Goal: Information Seeking & Learning: Learn about a topic

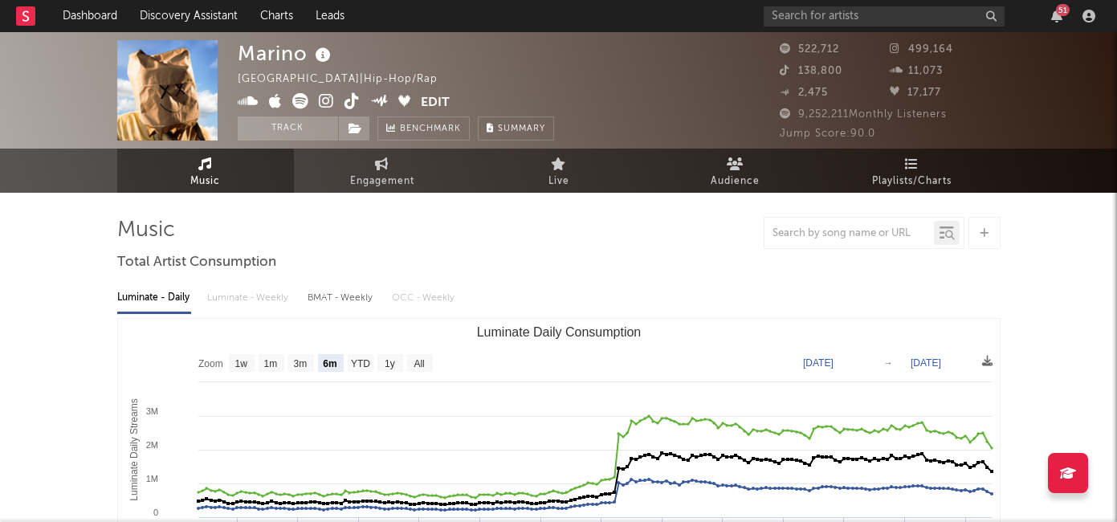
select select "6m"
click at [825, 16] on input "text" at bounding box center [884, 16] width 241 height 20
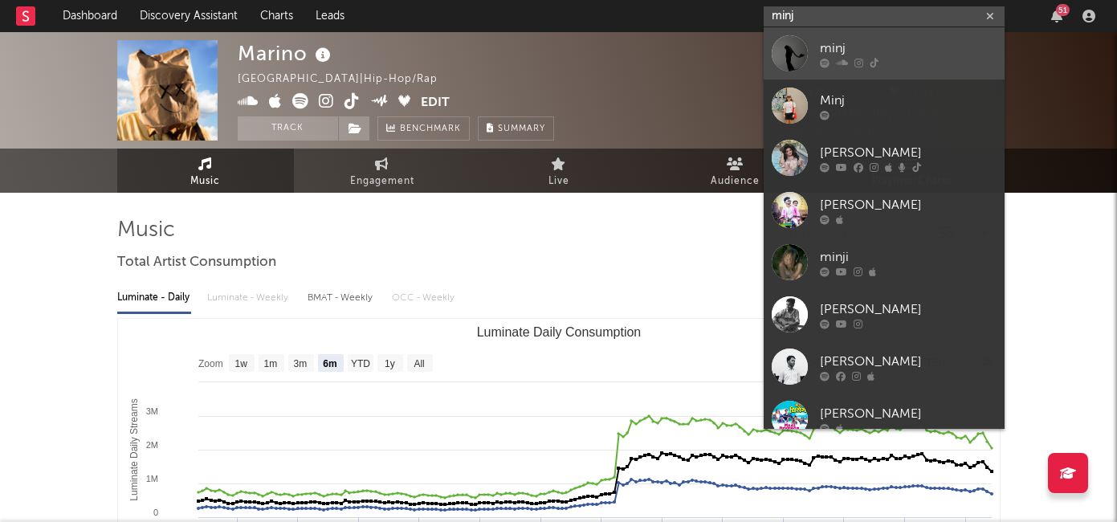
type input "minj"
click at [845, 50] on div "minj" at bounding box center [908, 48] width 177 height 19
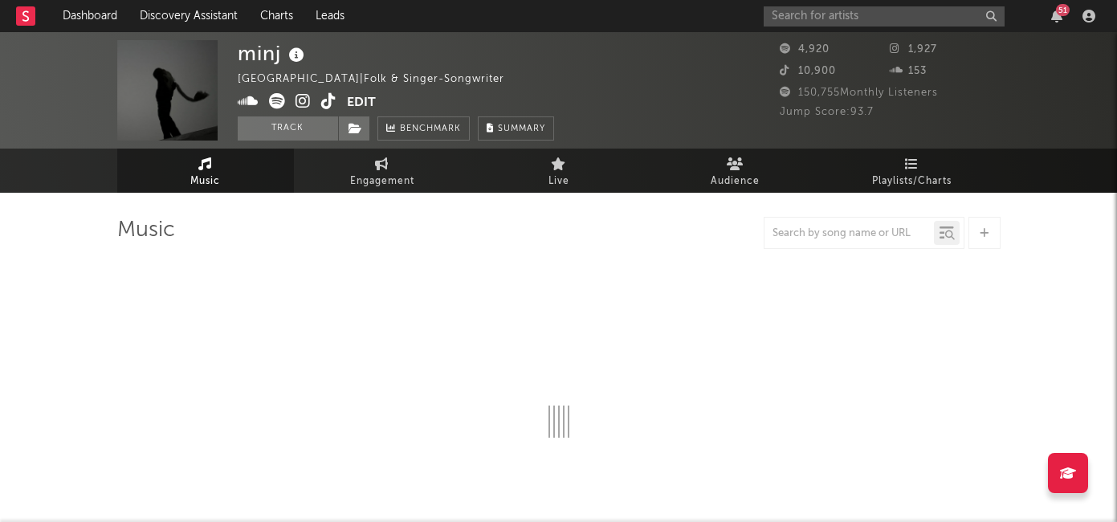
select select "1w"
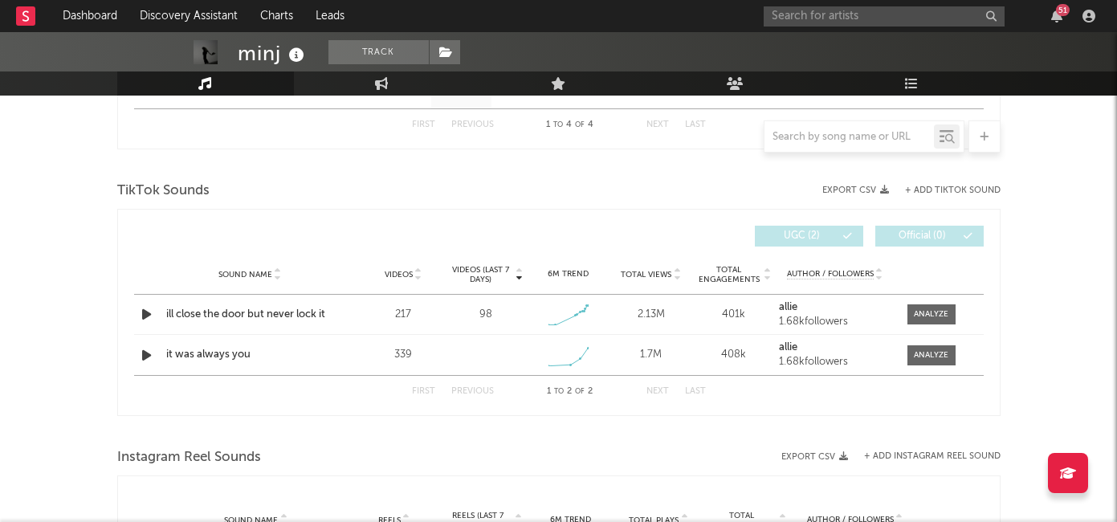
scroll to position [955, 0]
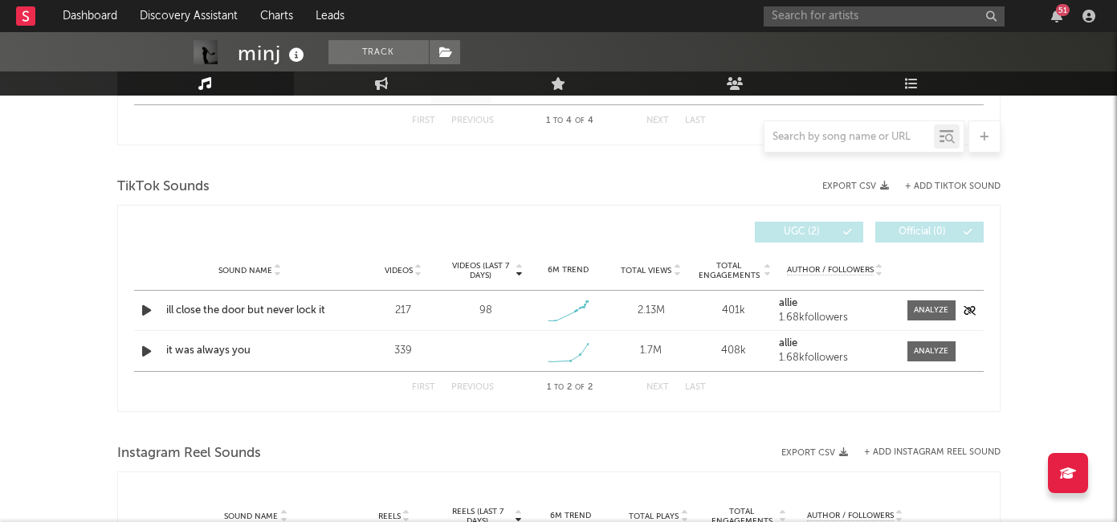
click at [263, 304] on div "ill close the door but never lock it" at bounding box center [250, 311] width 168 height 16
click at [207, 352] on div "it was always you" at bounding box center [250, 351] width 168 height 16
click at [202, 348] on div "it was always you" at bounding box center [250, 351] width 168 height 16
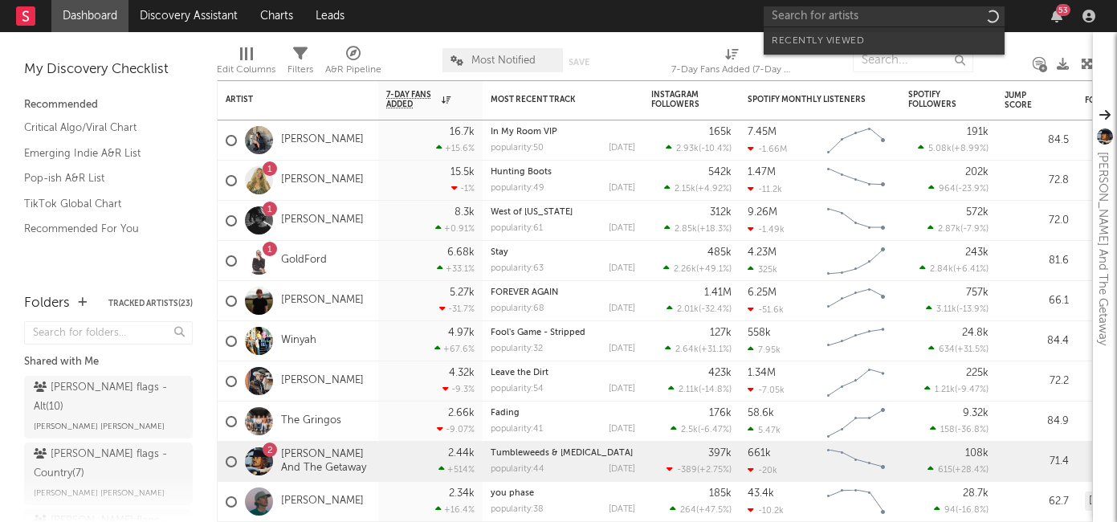
click at [891, 18] on input "text" at bounding box center [884, 16] width 241 height 20
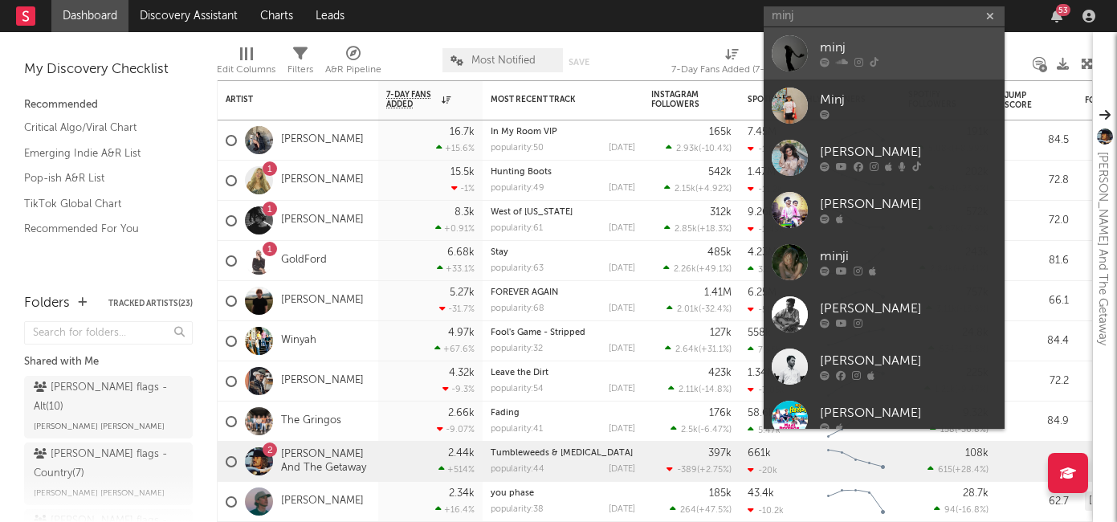
type input "minj"
click at [913, 63] on div at bounding box center [908, 63] width 177 height 10
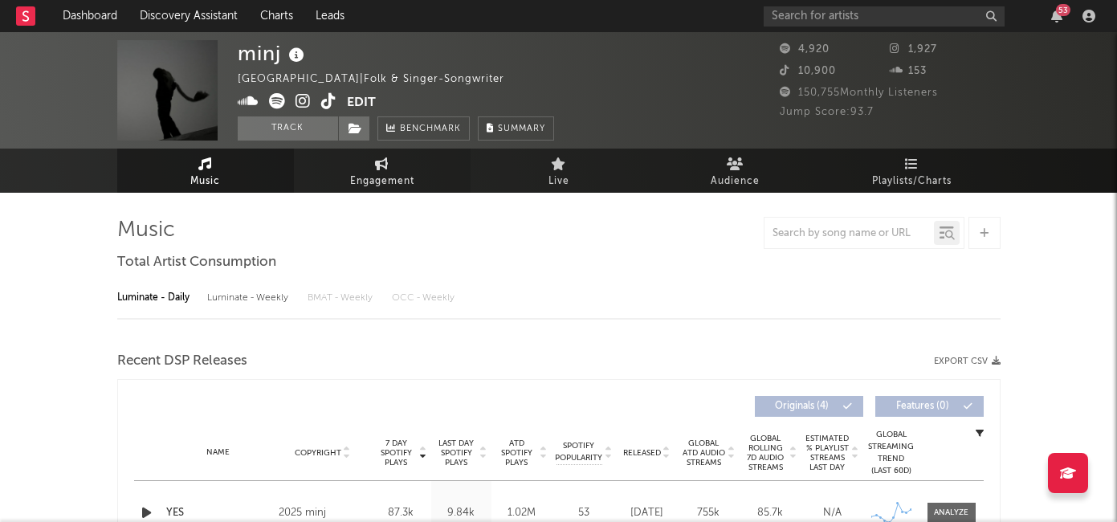
select select "1w"
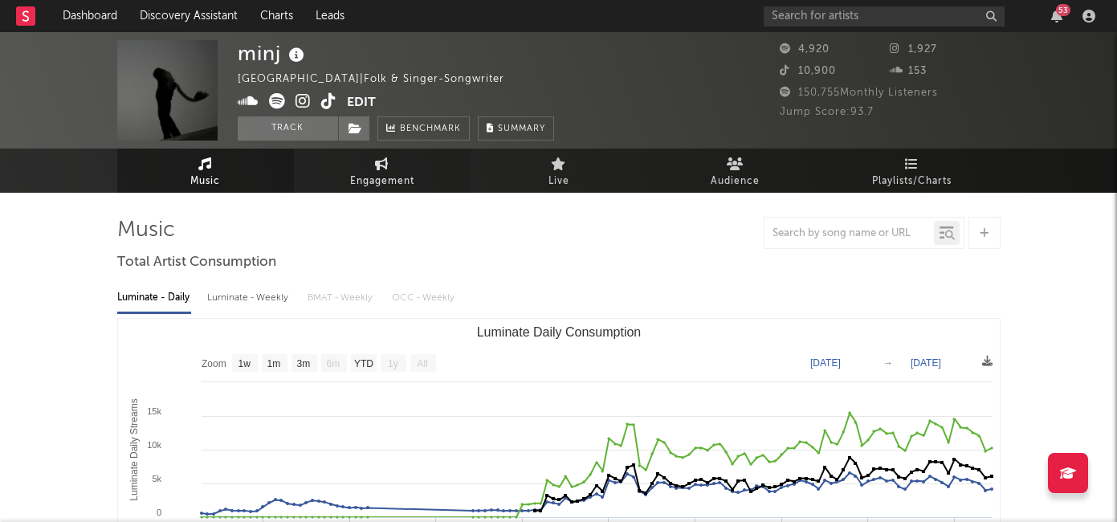
click at [410, 185] on span "Engagement" at bounding box center [382, 181] width 64 height 19
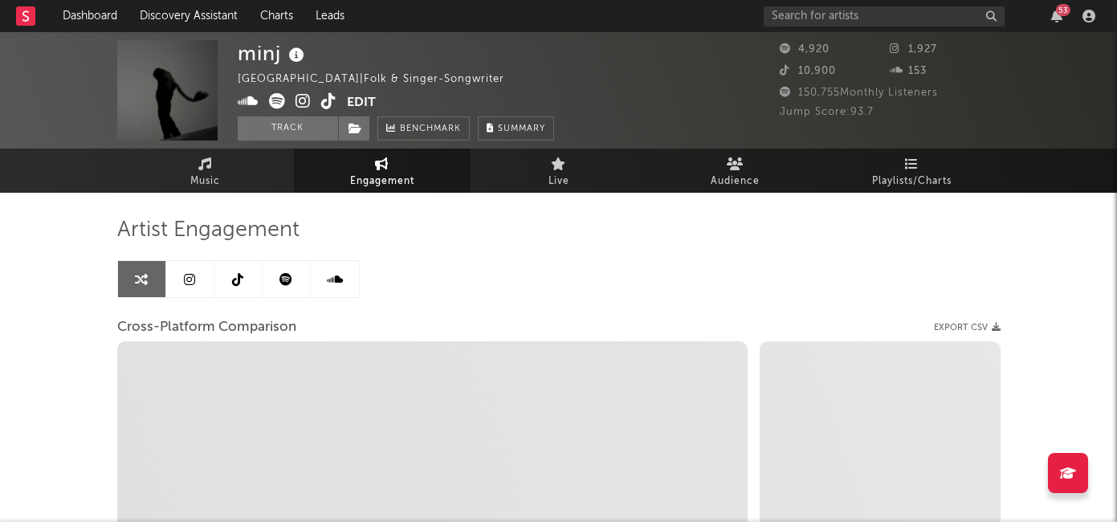
select select "1w"
click at [295, 283] on link at bounding box center [287, 279] width 48 height 36
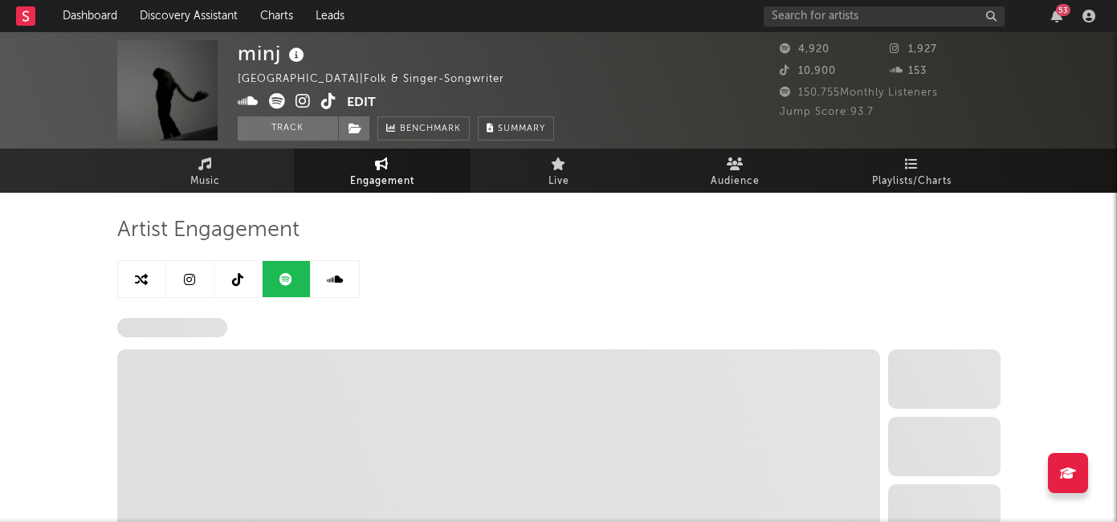
select select "6m"
select select "1w"
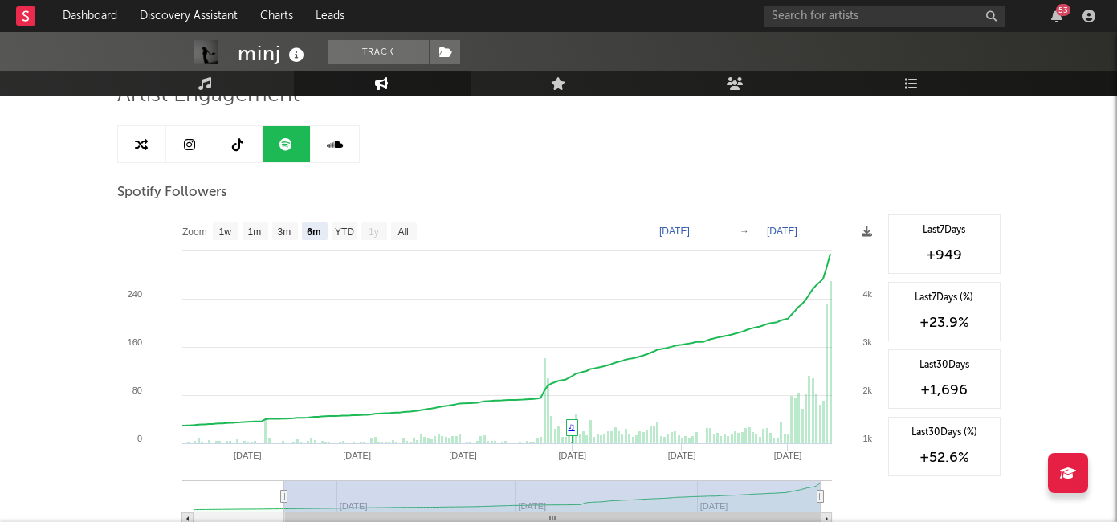
scroll to position [148, 0]
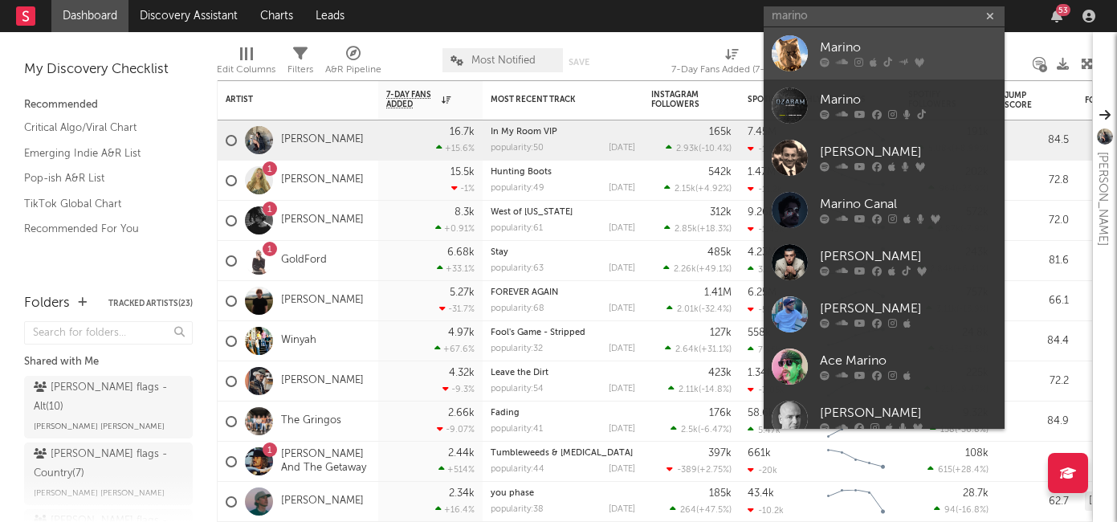
type input "marino"
click at [882, 60] on div at bounding box center [908, 63] width 177 height 10
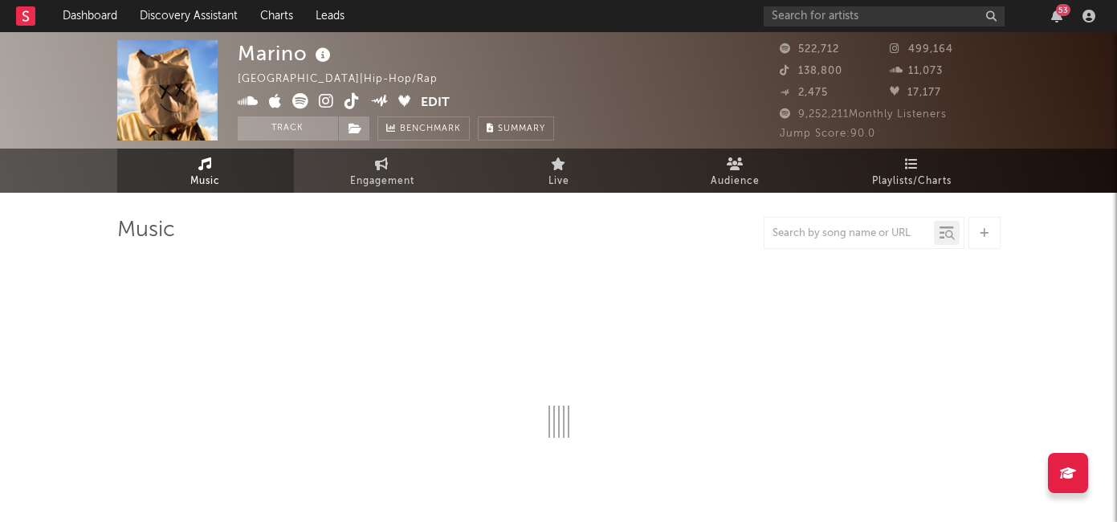
select select "6m"
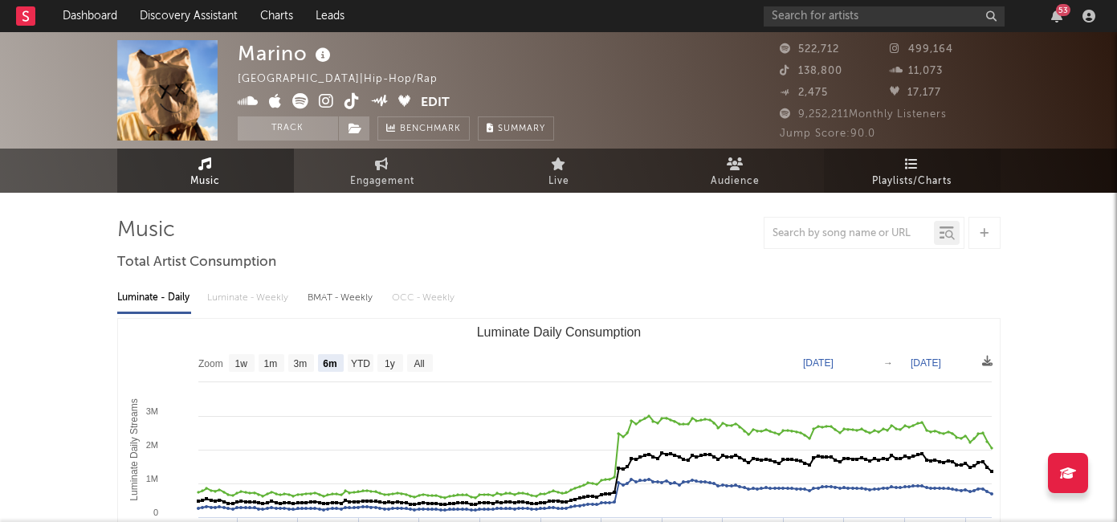
click at [903, 153] on link "Playlists/Charts" at bounding box center [912, 171] width 177 height 44
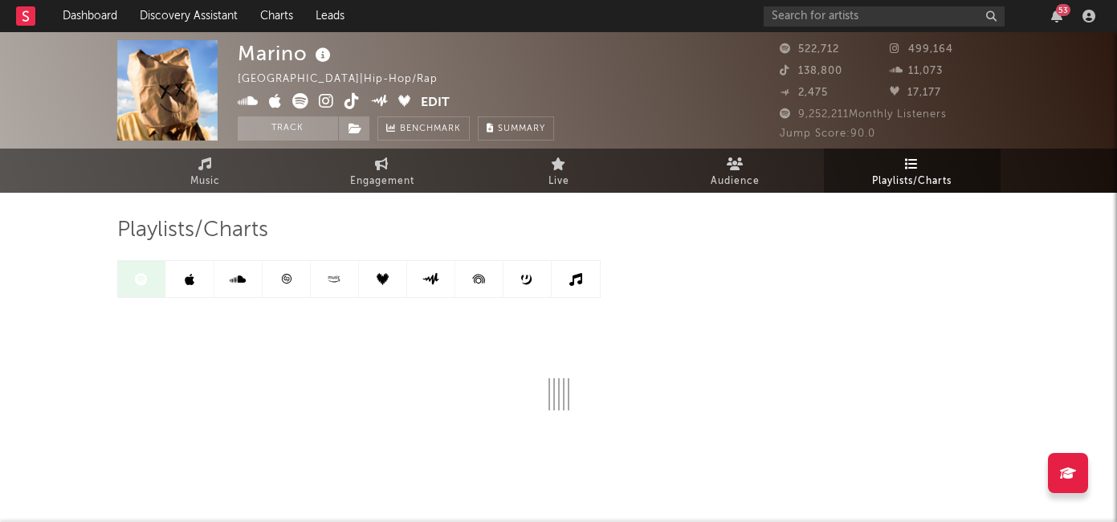
click at [205, 279] on link at bounding box center [190, 279] width 48 height 36
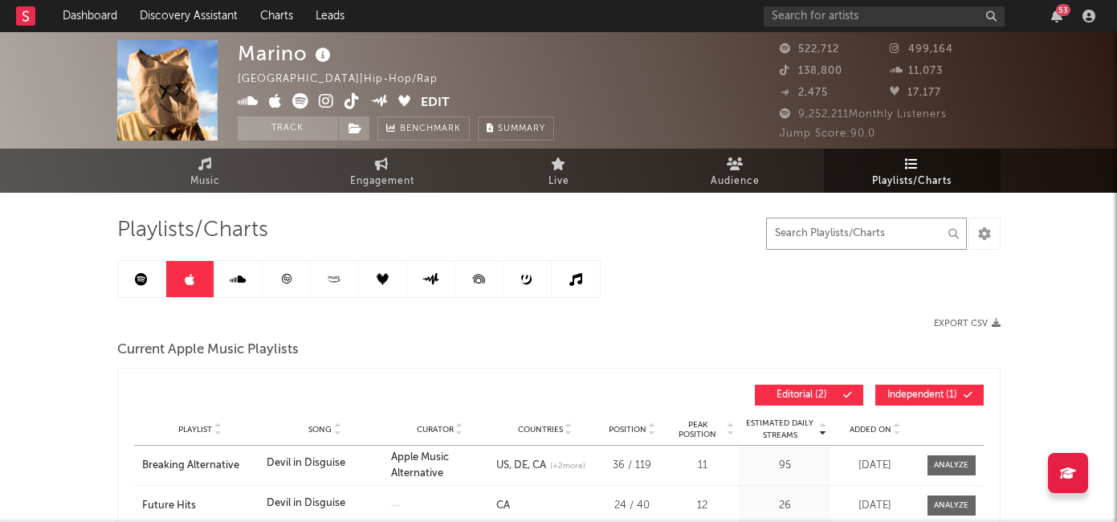
click at [807, 235] on input "text" at bounding box center [866, 234] width 201 height 32
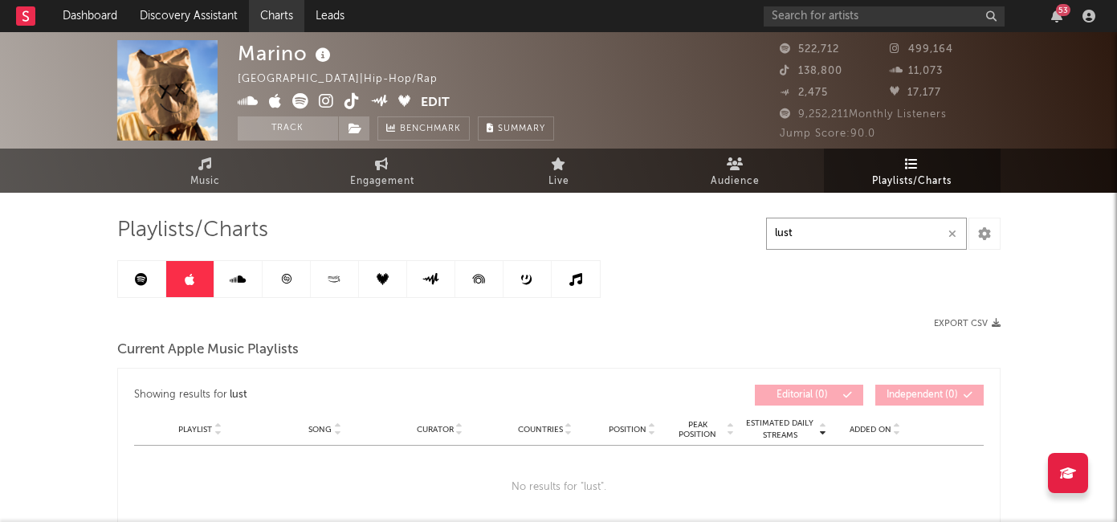
type input "lust"
click at [581, 276] on icon at bounding box center [575, 279] width 13 height 13
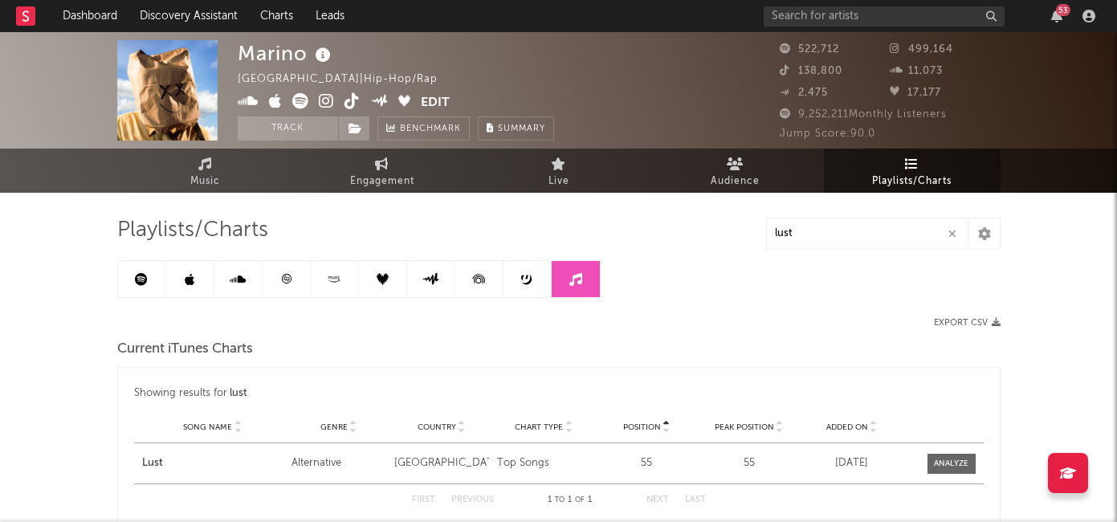
click at [429, 100] on button "Edit" at bounding box center [435, 103] width 29 height 20
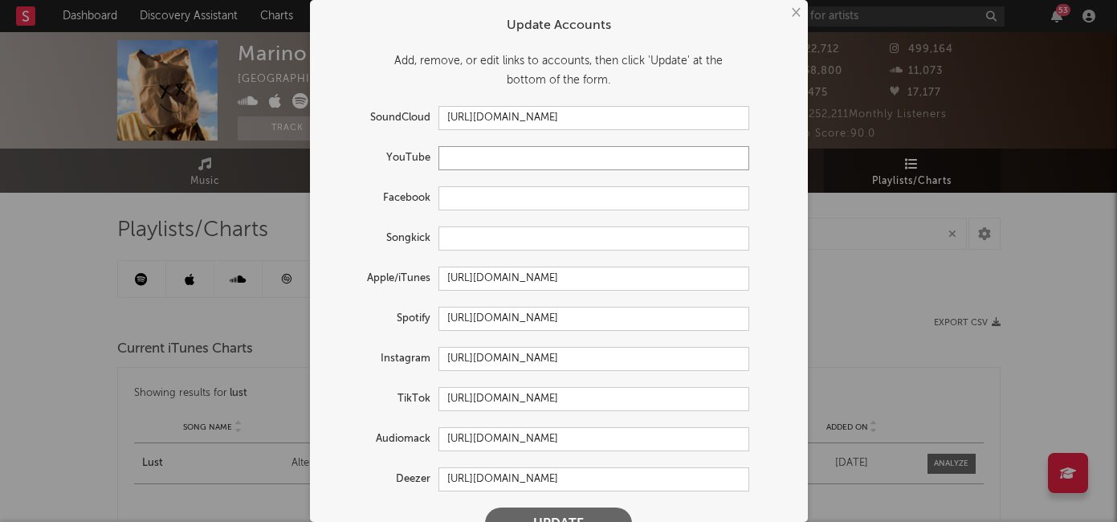
click at [485, 169] on input "text" at bounding box center [593, 158] width 311 height 24
paste input "https://www.youtube.com/channel/UC0oePiysAHFbK9YIVeJoELg"
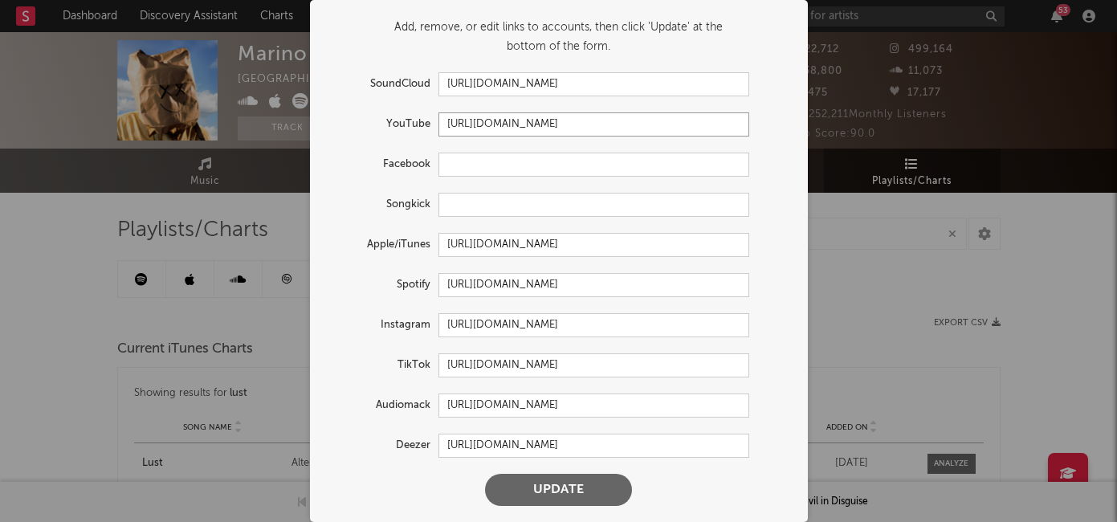
type input "https://www.youtube.com/channel/UC0oePiysAHFbK9YIVeJoELg"
click at [569, 489] on button "Update" at bounding box center [558, 490] width 147 height 32
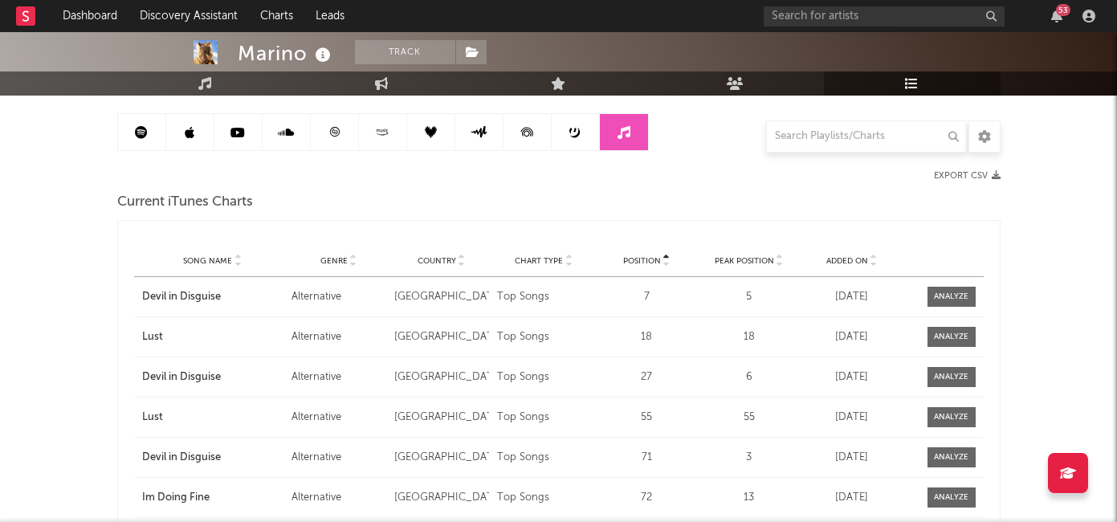
scroll to position [126, 0]
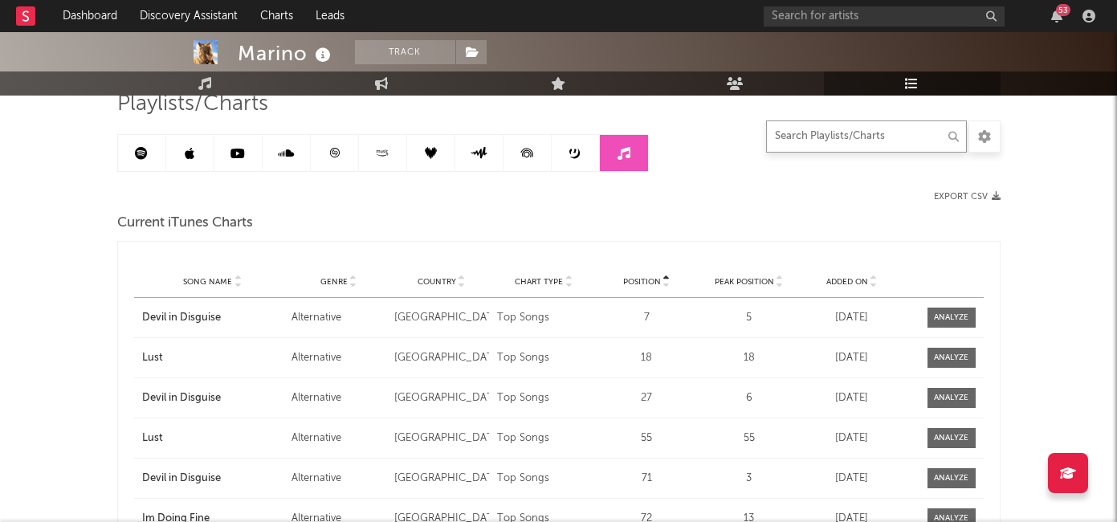
click at [823, 139] on input "text" at bounding box center [866, 136] width 201 height 32
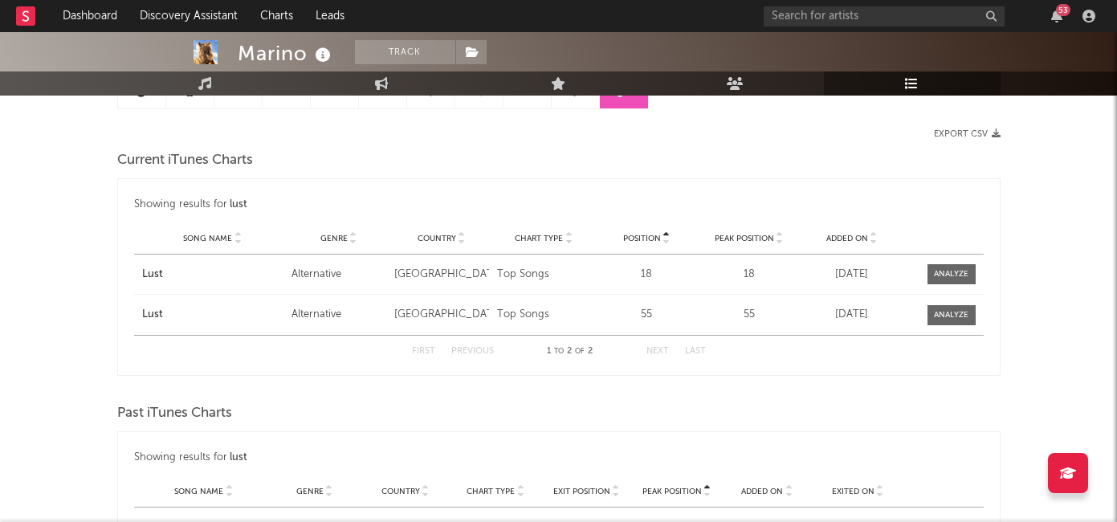
scroll to position [0, 0]
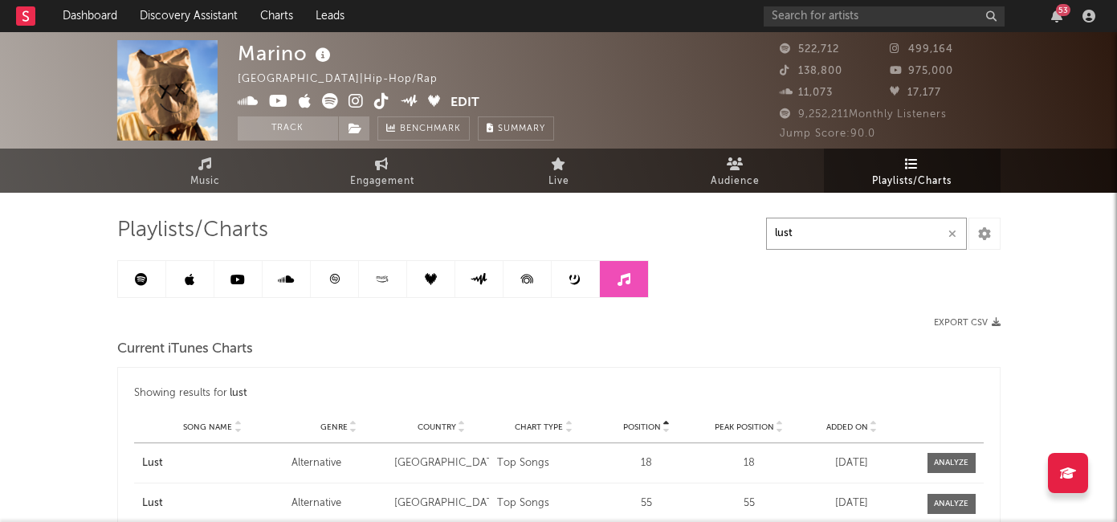
type input "lust"
click at [559, 275] on link at bounding box center [576, 279] width 48 height 36
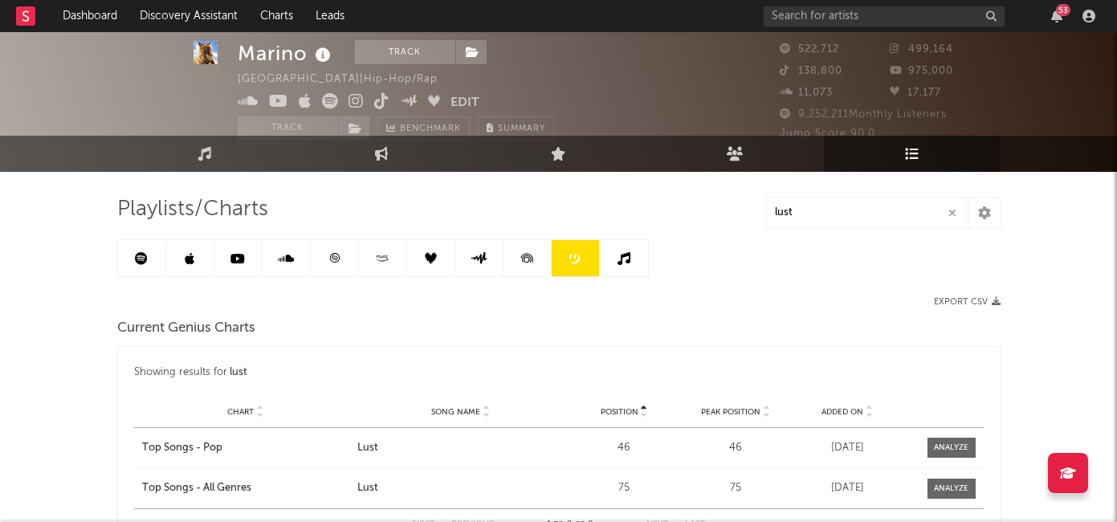
scroll to position [18, 0]
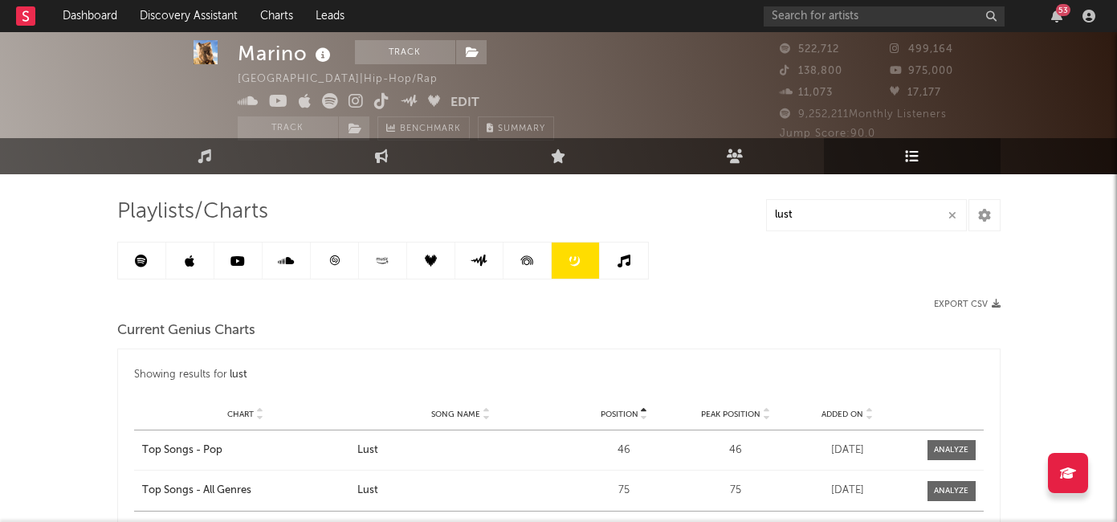
click at [521, 272] on icon at bounding box center [527, 260] width 36 height 36
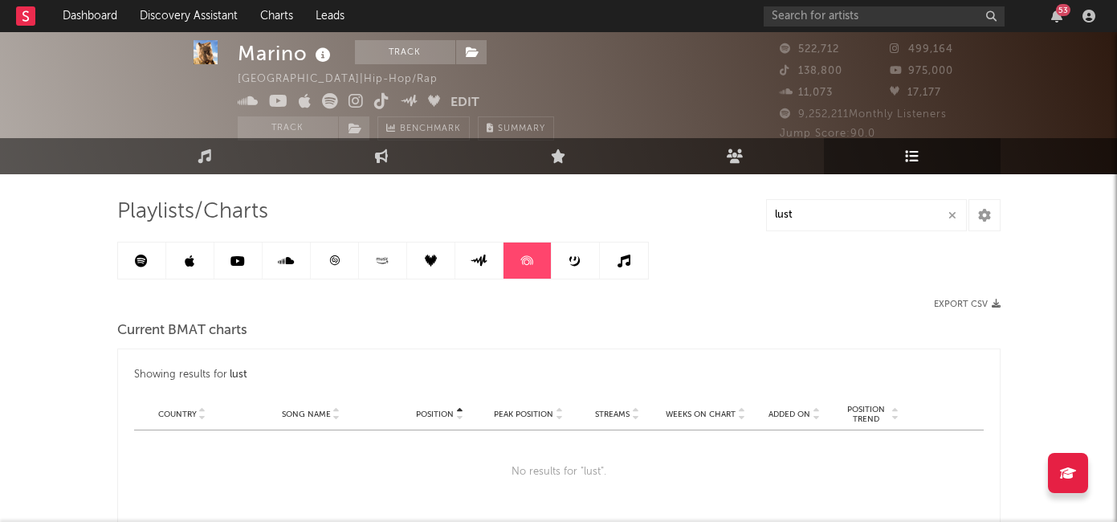
click at [475, 271] on link at bounding box center [479, 260] width 48 height 36
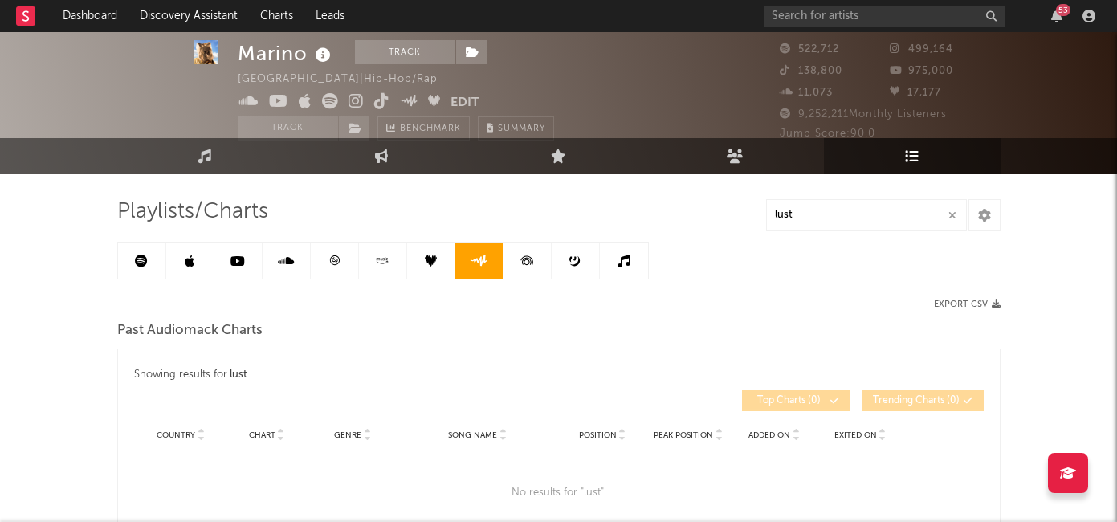
click at [435, 269] on link at bounding box center [431, 260] width 48 height 36
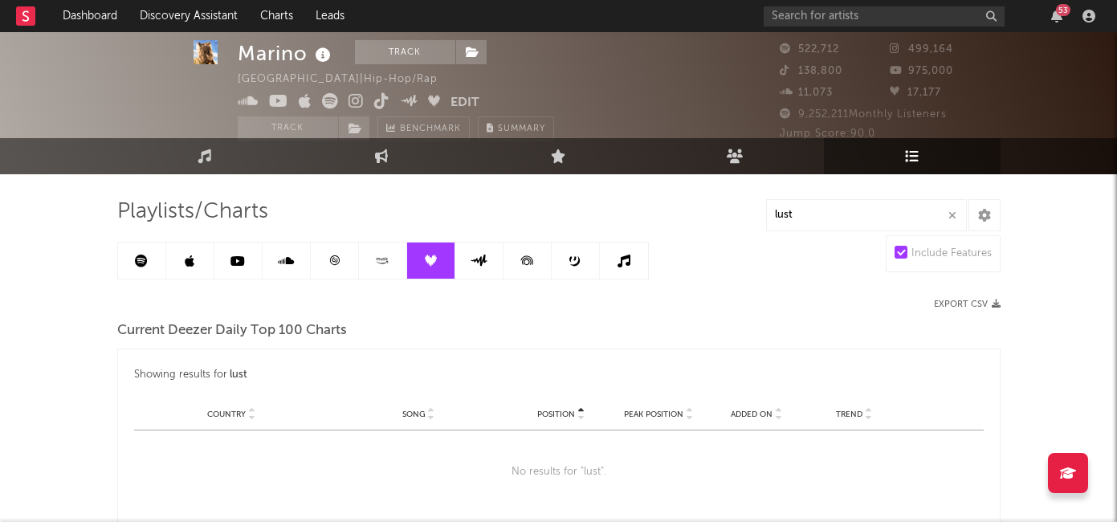
click at [384, 265] on icon at bounding box center [382, 261] width 18 height 12
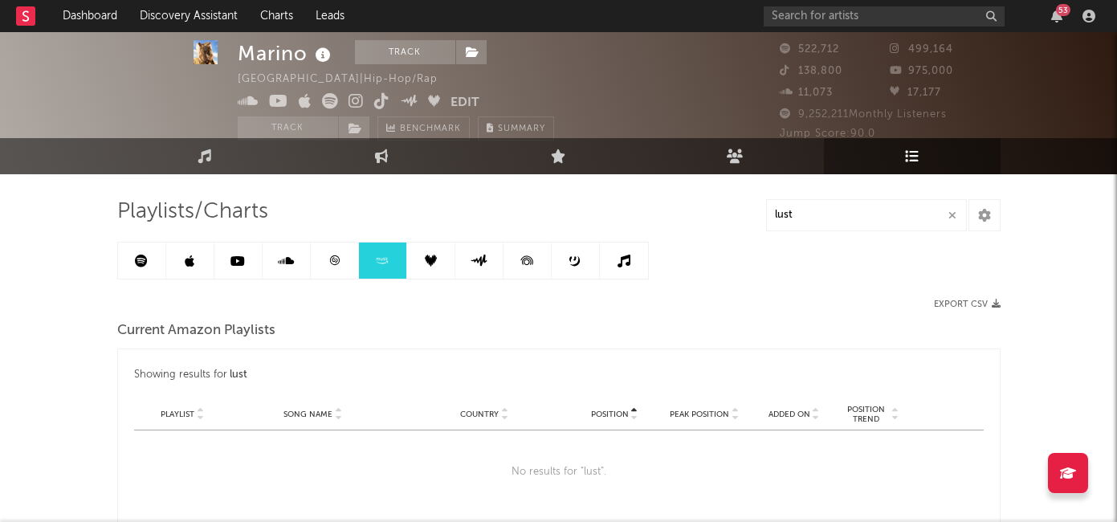
click at [327, 269] on link at bounding box center [335, 260] width 48 height 36
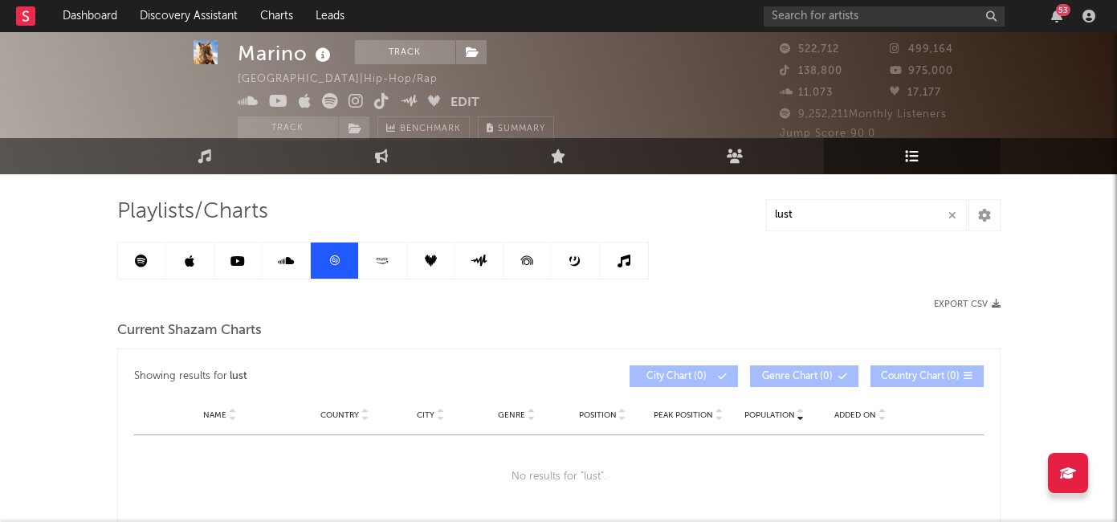
click at [285, 271] on link at bounding box center [287, 260] width 48 height 36
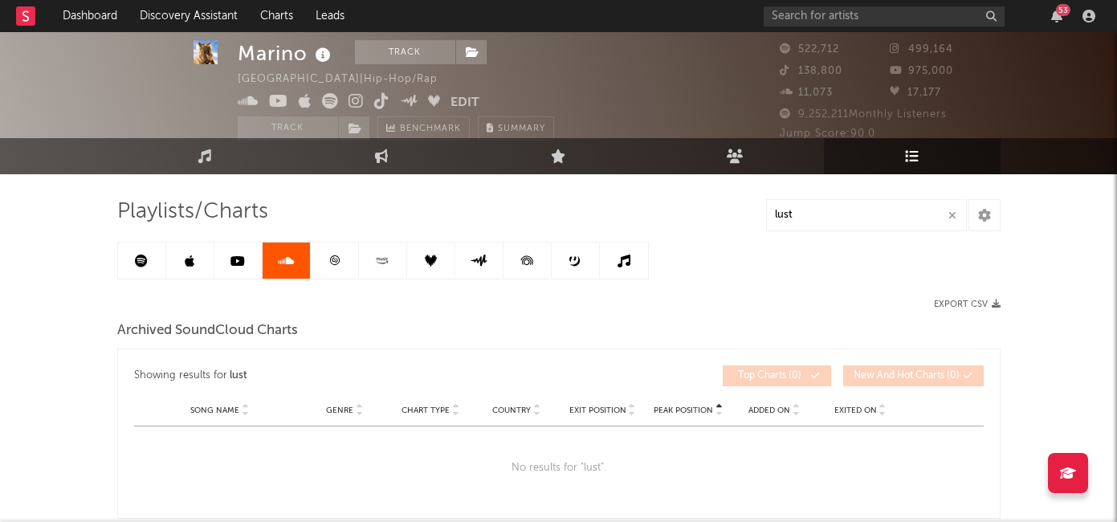
click at [227, 268] on link at bounding box center [238, 260] width 48 height 36
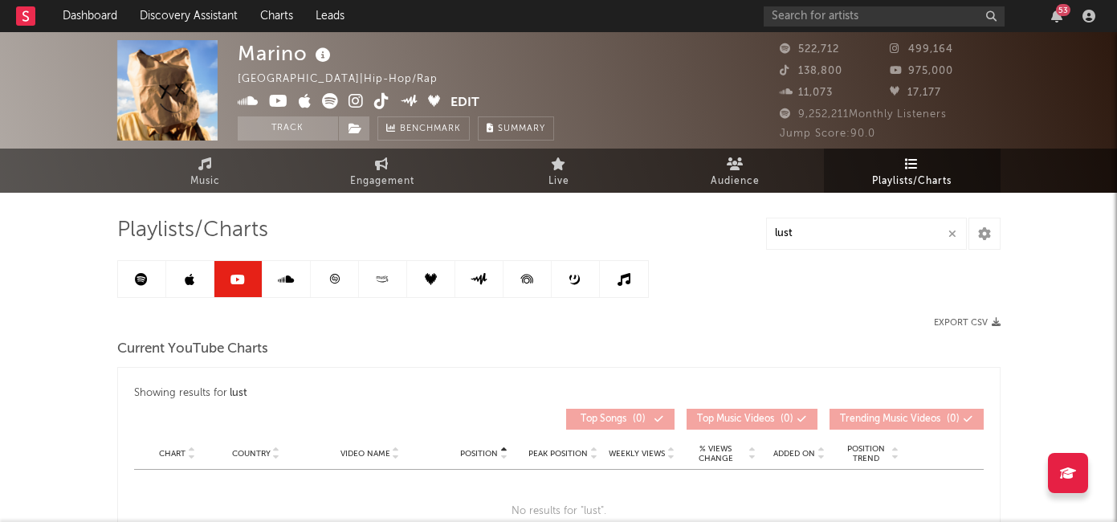
click at [185, 282] on icon at bounding box center [190, 279] width 10 height 13
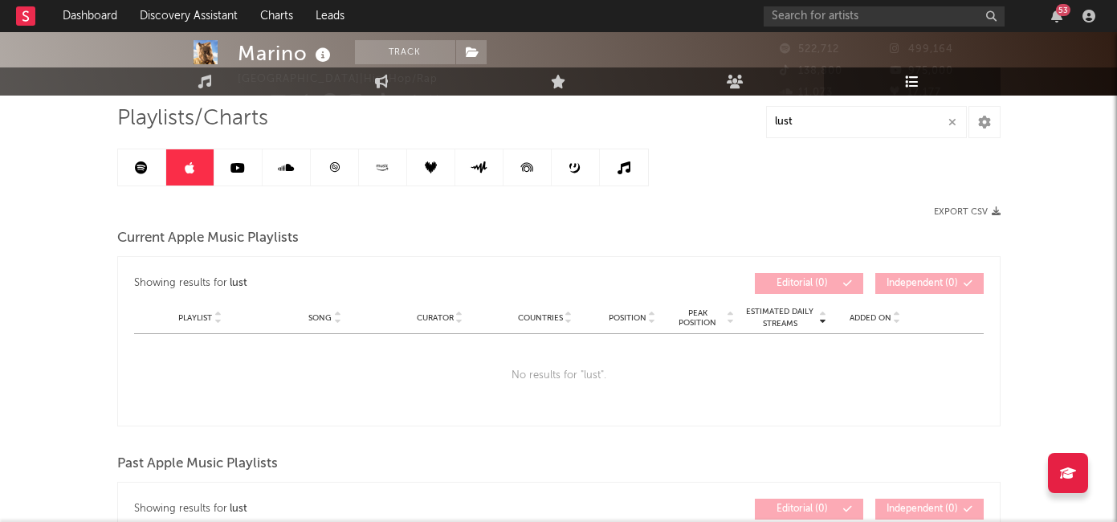
scroll to position [143, 0]
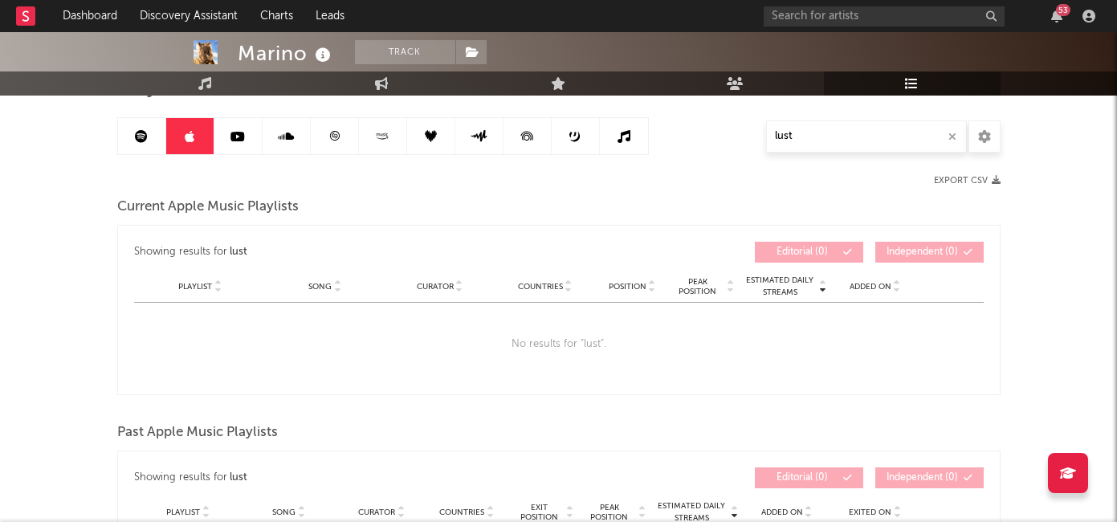
click at [148, 147] on link at bounding box center [142, 136] width 48 height 36
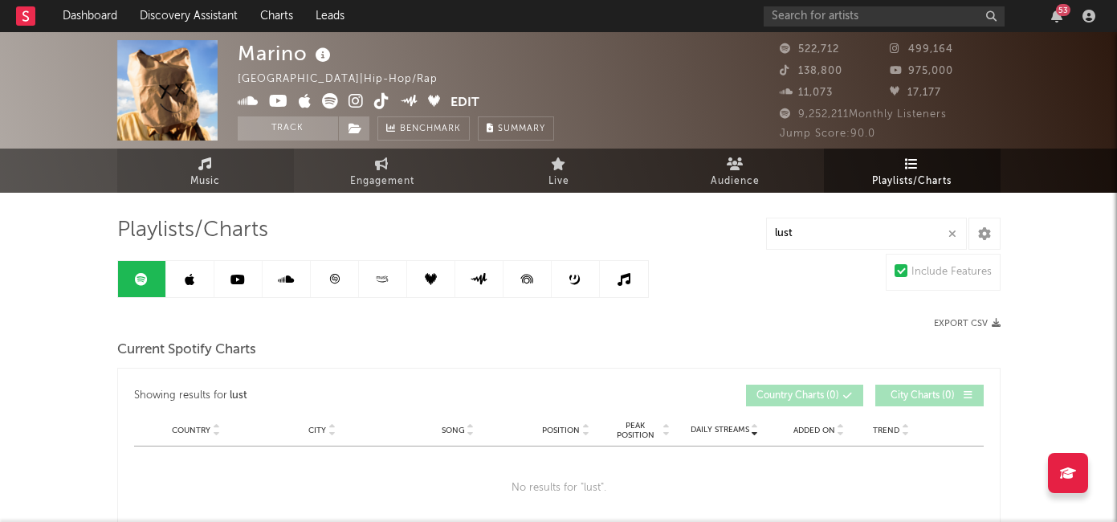
click at [186, 172] on link "Music" at bounding box center [205, 171] width 177 height 44
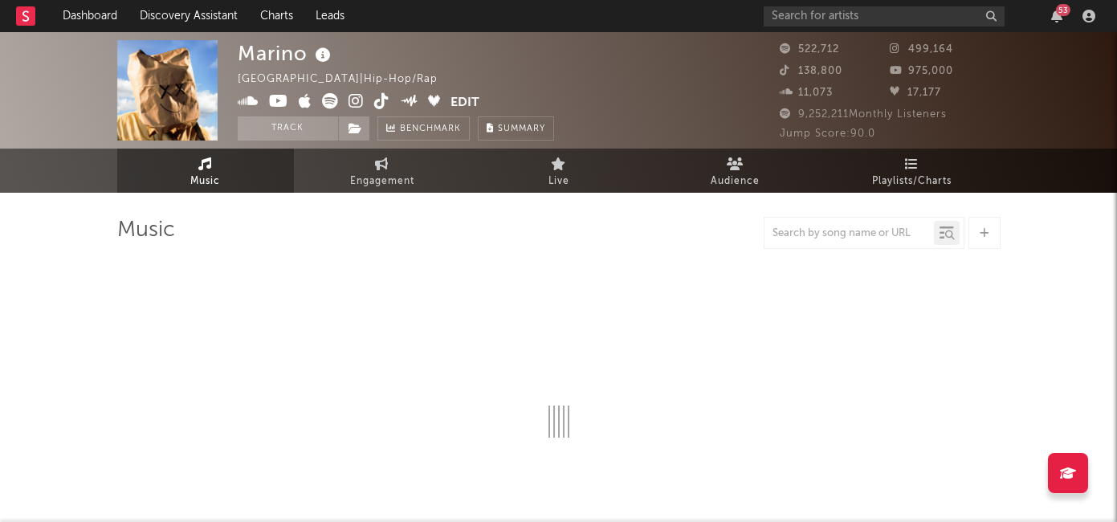
select select "6m"
